Goal: Check status: Check status

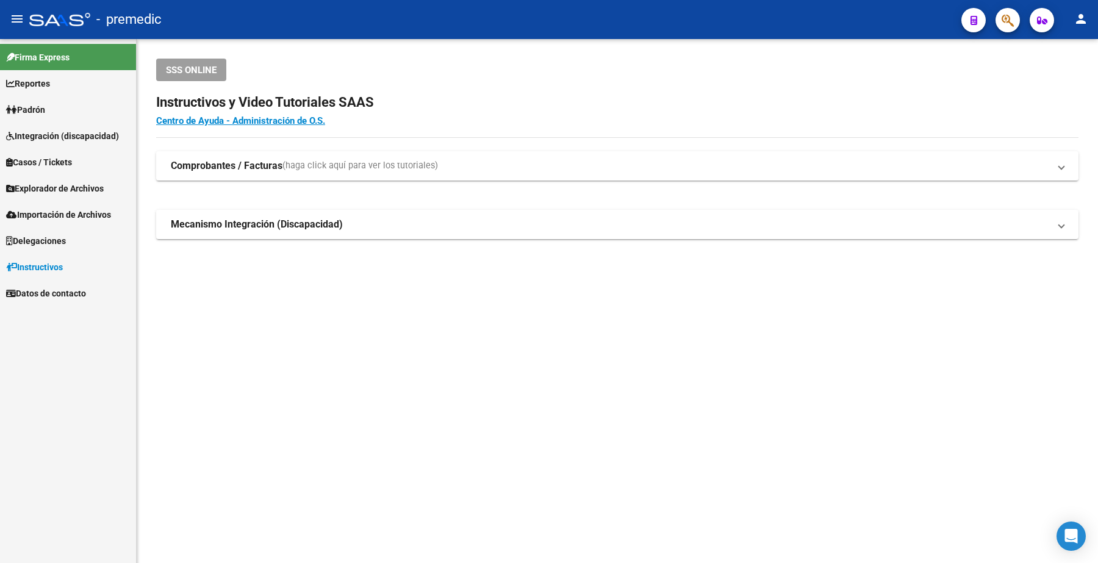
click at [37, 104] on span "Padrón" at bounding box center [25, 109] width 39 height 13
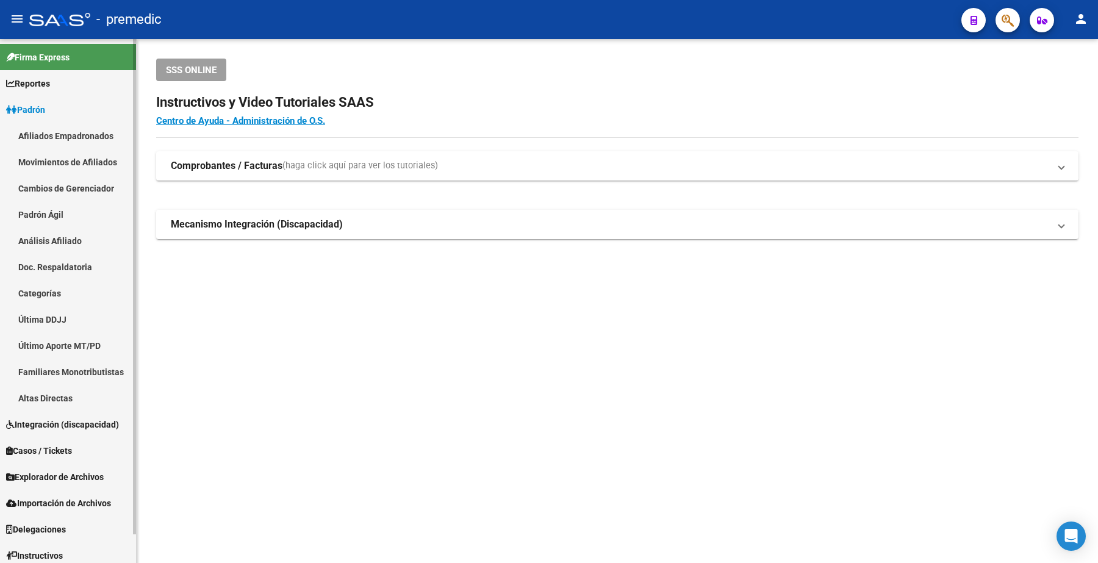
click at [48, 215] on link "Padrón Ágil" at bounding box center [68, 214] width 136 height 26
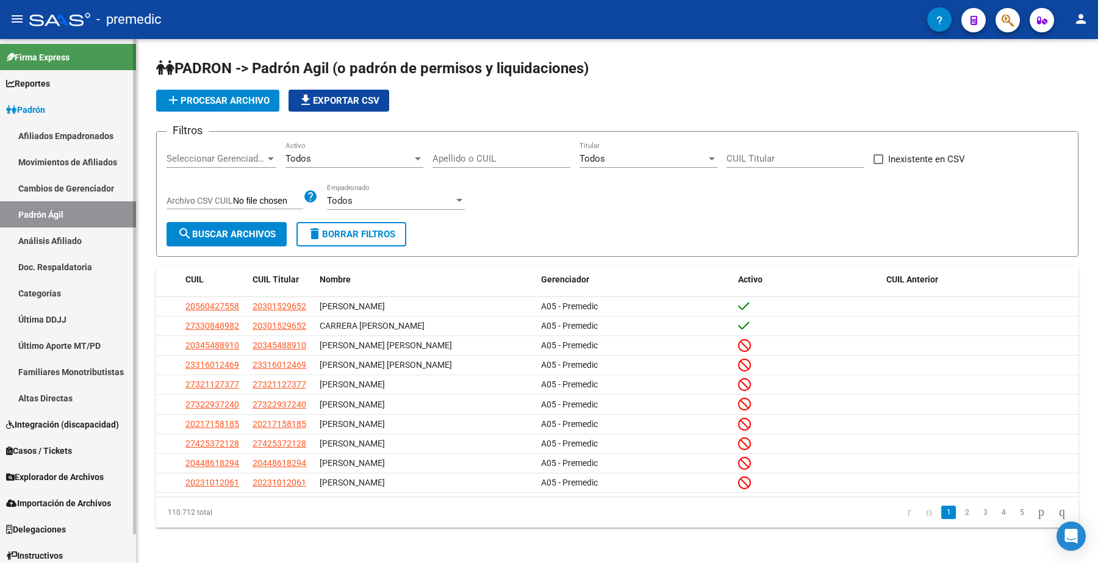
click at [55, 235] on link "Análisis Afiliado" at bounding box center [68, 241] width 136 height 26
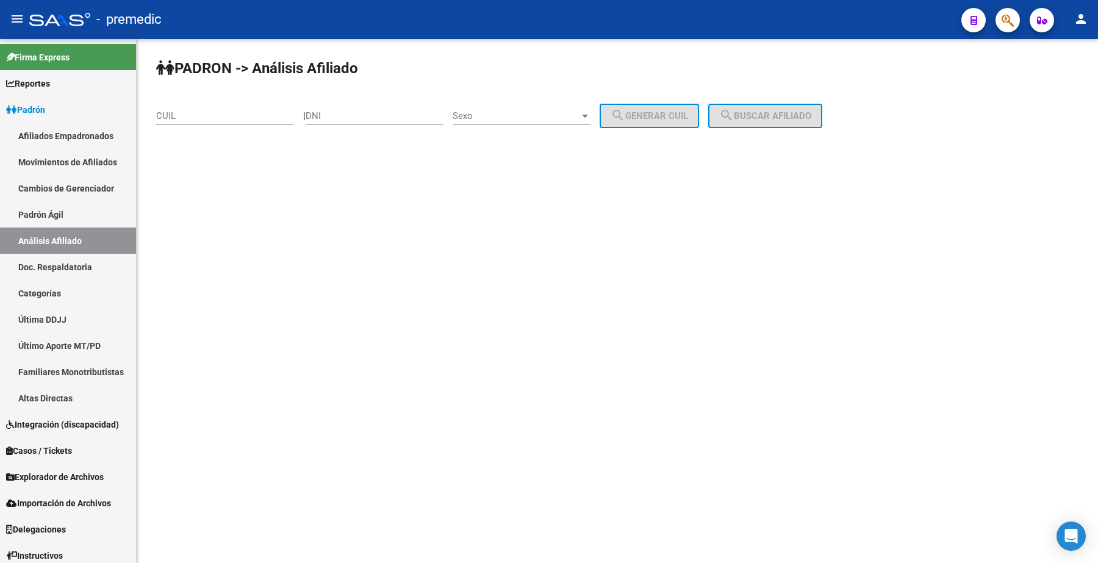
click at [199, 122] on div "CUIL" at bounding box center [225, 112] width 138 height 26
paste input "27-35387310-0"
click at [747, 110] on span "search Buscar afiliado" at bounding box center [765, 115] width 92 height 11
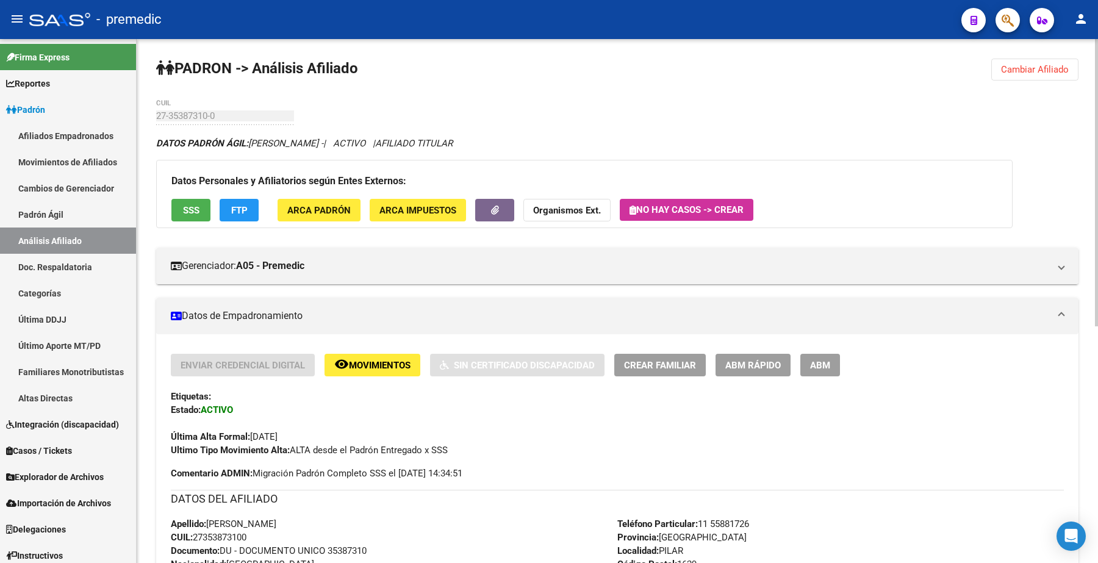
click at [1016, 79] on button "Cambiar Afiliado" at bounding box center [1034, 70] width 87 height 22
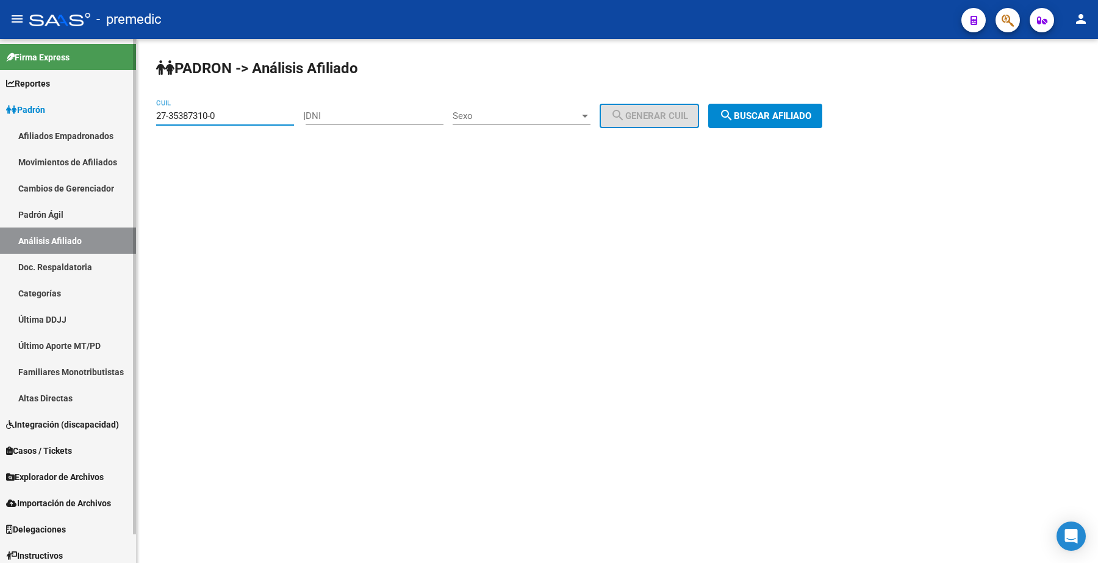
drag, startPoint x: 235, startPoint y: 117, endPoint x: 120, endPoint y: 96, distance: 117.2
click at [120, 96] on mat-sidenav-container "Firma Express Reportes Padrón Traspasos x O.S. Traspasos x Gerenciador Traspaso…" at bounding box center [549, 301] width 1098 height 524
paste input "0-38393586-6"
type input "20-38393586-6"
click at [783, 120] on span "search Buscar afiliado" at bounding box center [765, 115] width 92 height 11
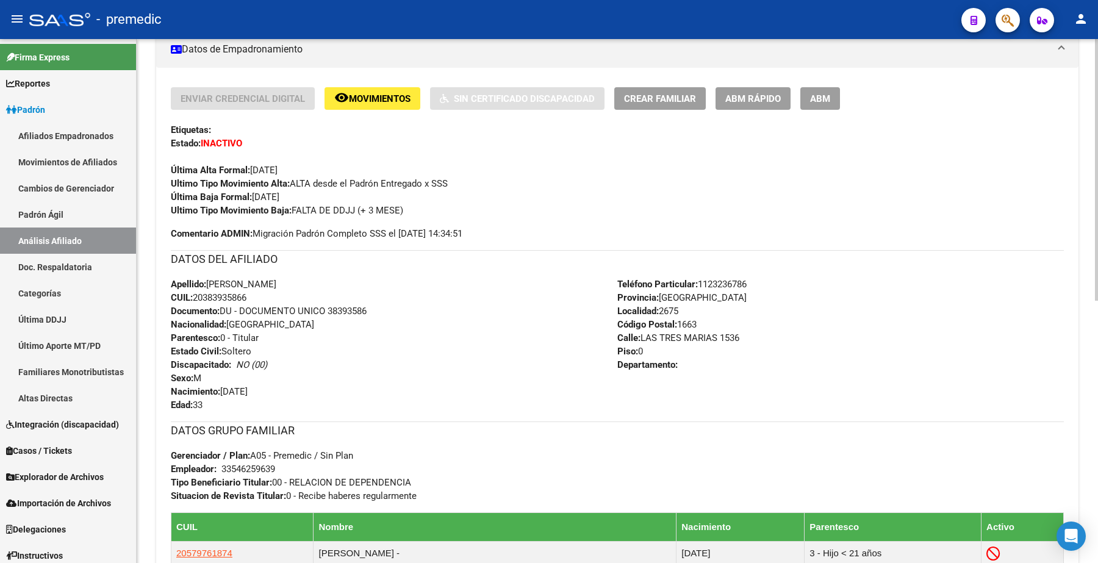
scroll to position [229, 0]
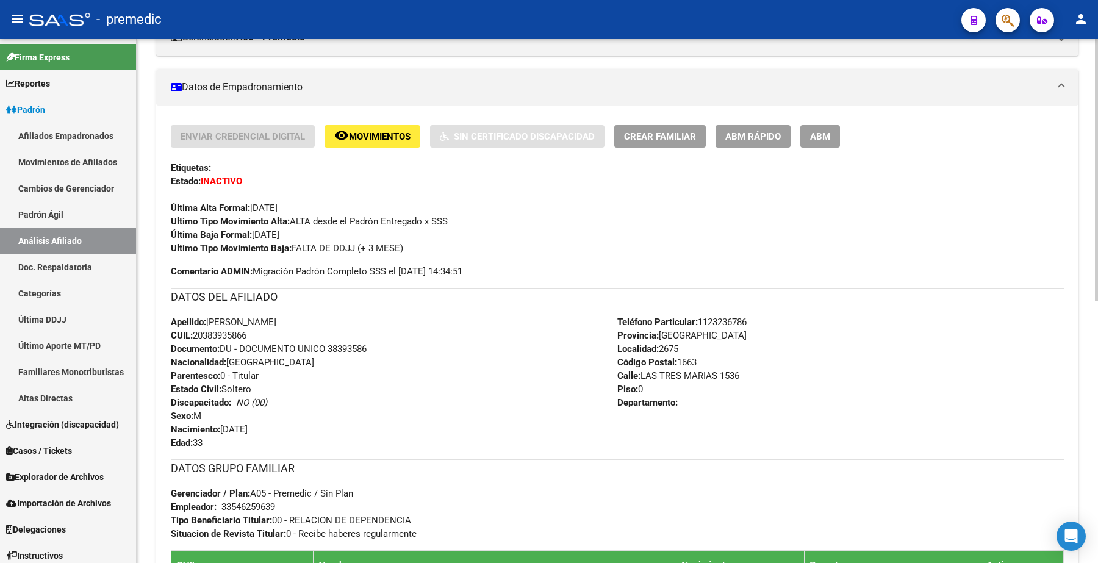
click at [306, 248] on span "Ultimo Tipo Movimiento Baja: FALTA DE DDJJ (+ 3 MESE)" at bounding box center [287, 248] width 232 height 11
